Goal: Information Seeking & Learning: Learn about a topic

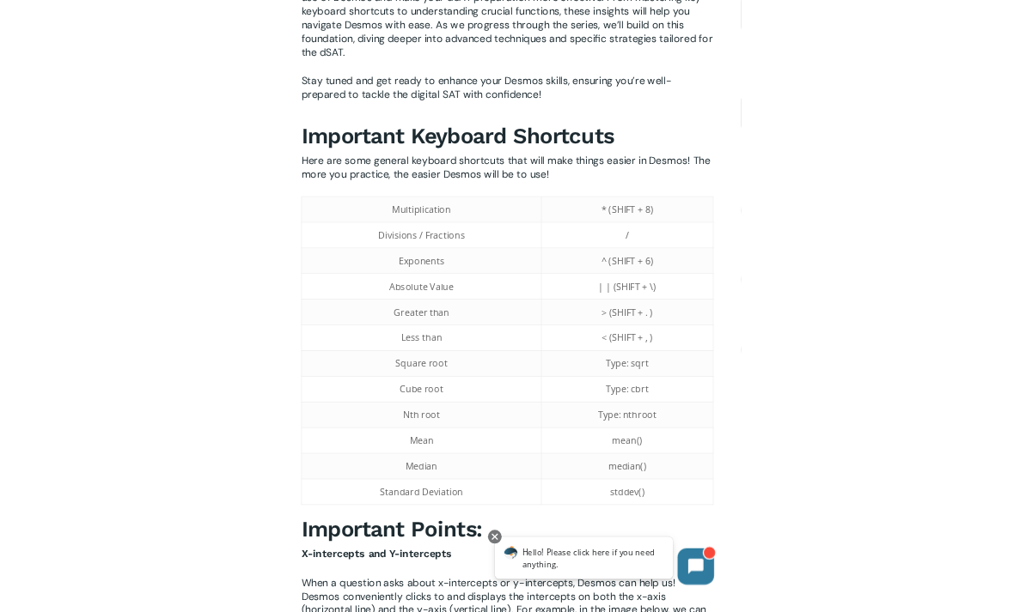
scroll to position [930, 0]
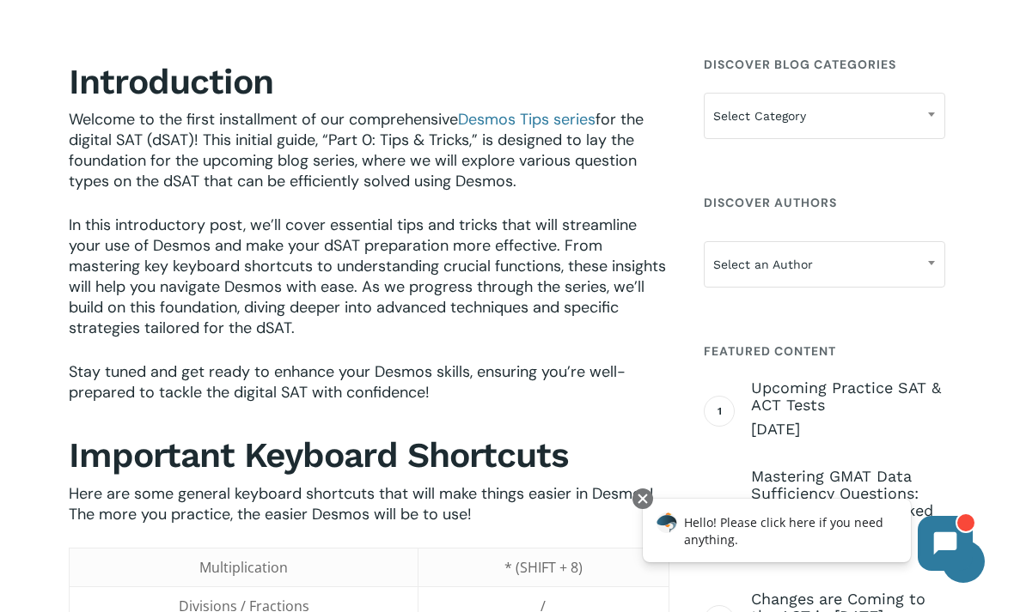
scroll to position [0, 0]
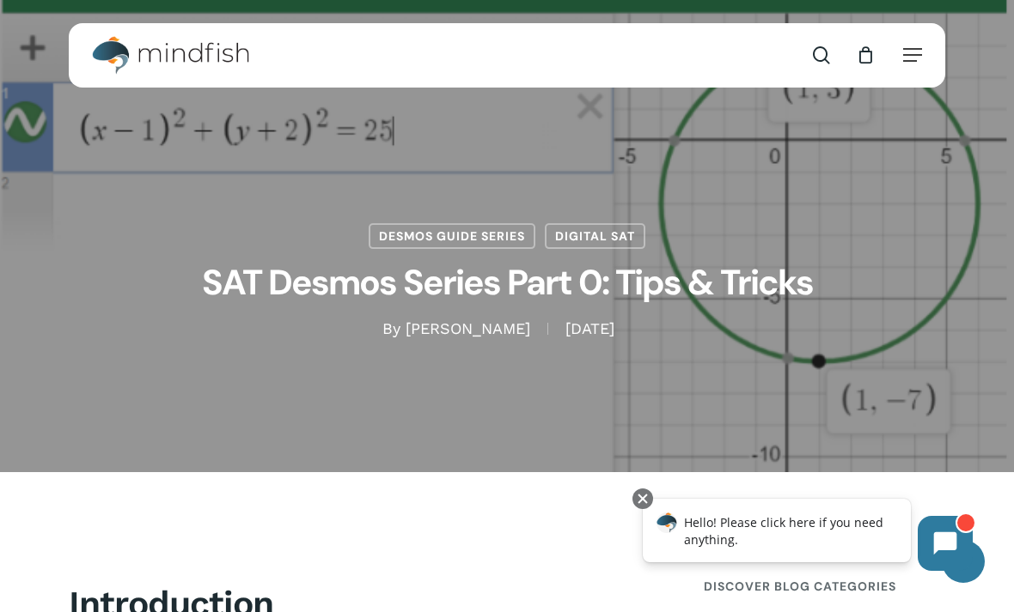
click at [189, 63] on img "Main Menu" at bounding box center [162, 55] width 140 height 39
click at [826, 48] on span "Main Menu" at bounding box center [821, 54] width 17 height 17
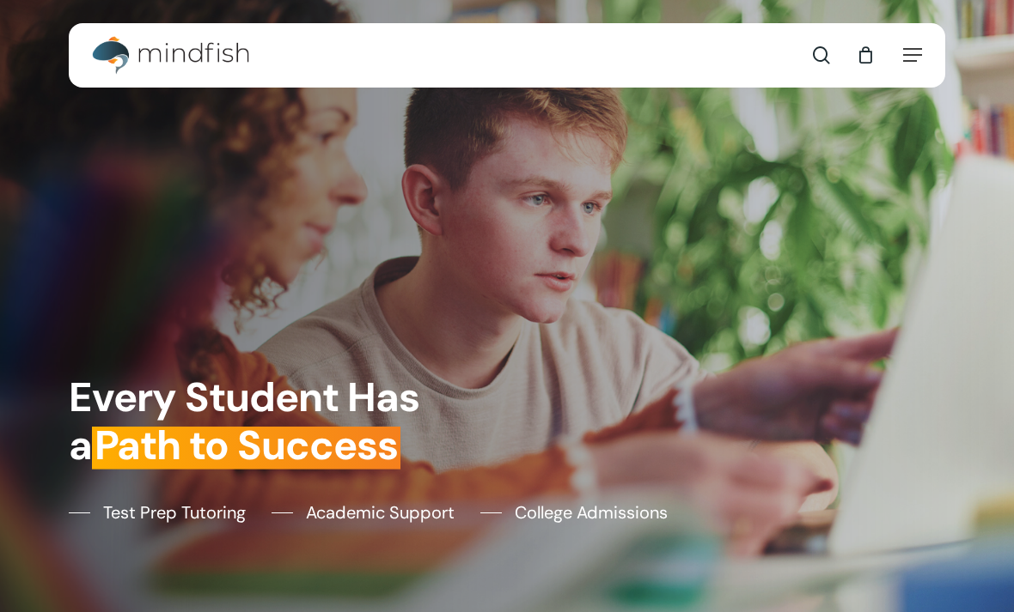
click at [740, 44] on div "search 0 Menu Test Prep Test Prep Test Prep Tutoring Practice Test Program ACT/…" at bounding box center [507, 55] width 831 height 64
click at [842, 48] on ul "Contact search 0" at bounding box center [837, 55] width 76 height 64
click at [813, 63] on span "Main Menu" at bounding box center [821, 54] width 17 height 17
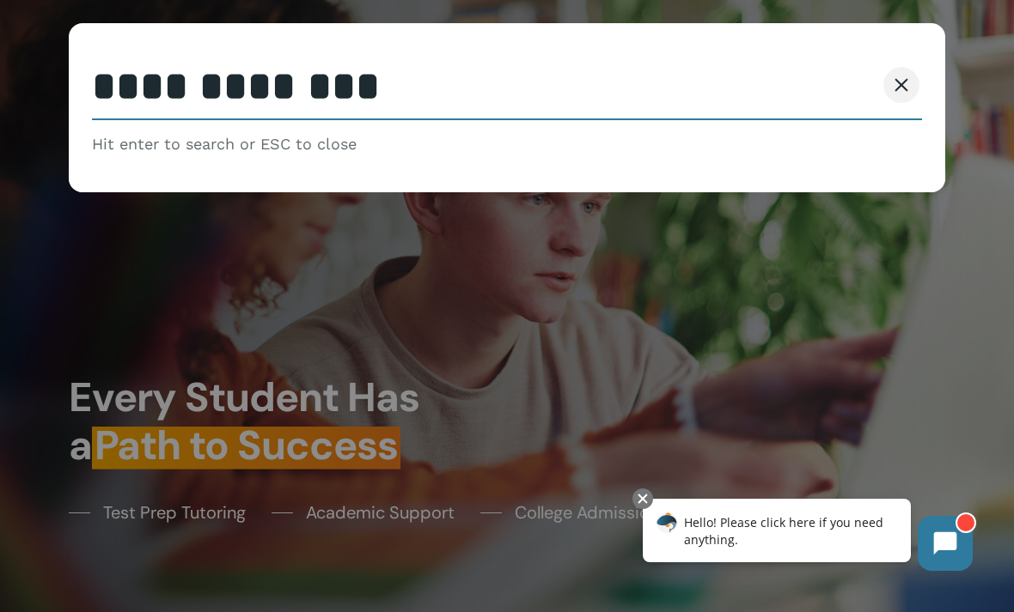
type input "**********"
click at [835, 85] on button "Search" at bounding box center [835, 85] width 78 height 36
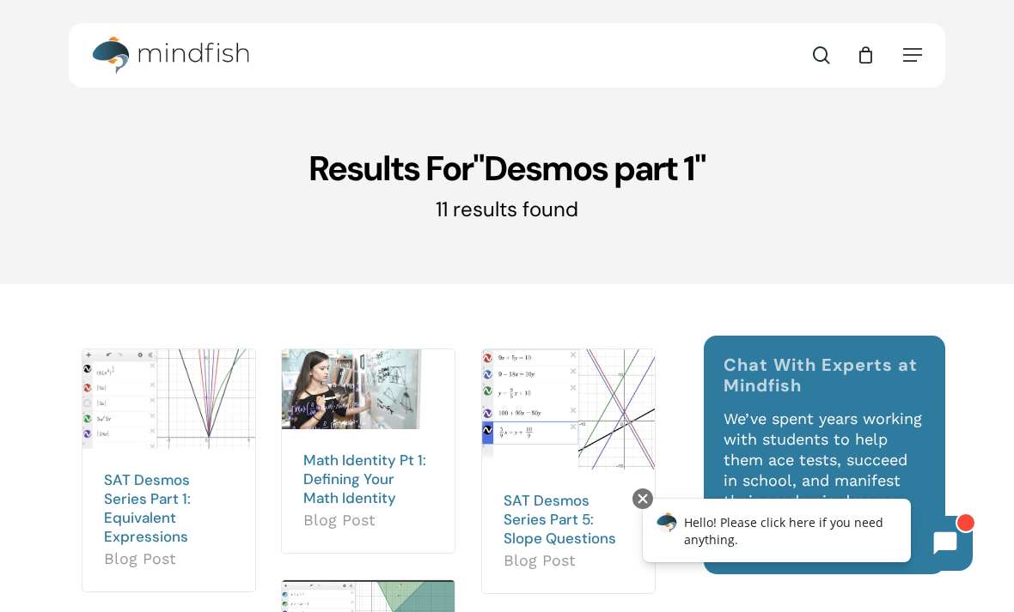
click at [165, 437] on img at bounding box center [168, 400] width 173 height 101
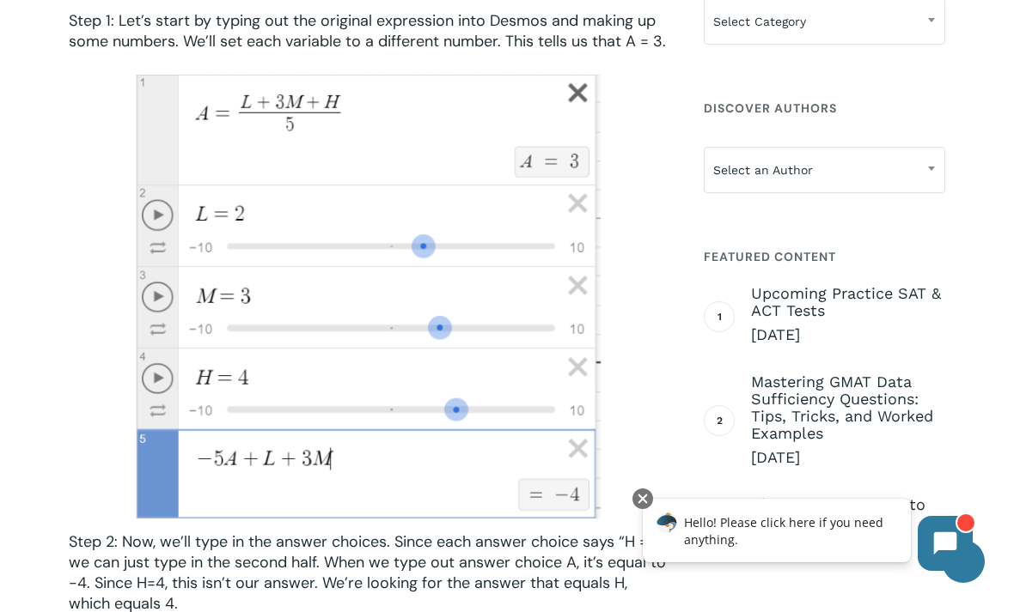
scroll to position [5387, 0]
